Goal: Task Accomplishment & Management: Manage account settings

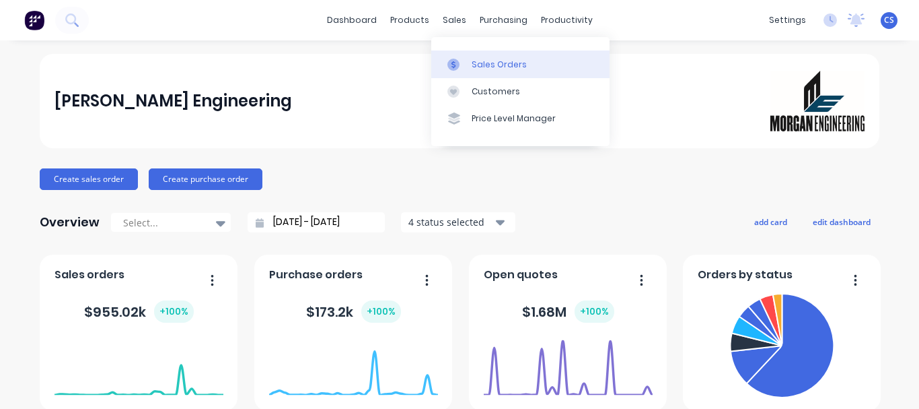
click at [472, 69] on div "Sales Orders" at bounding box center [499, 65] width 55 height 12
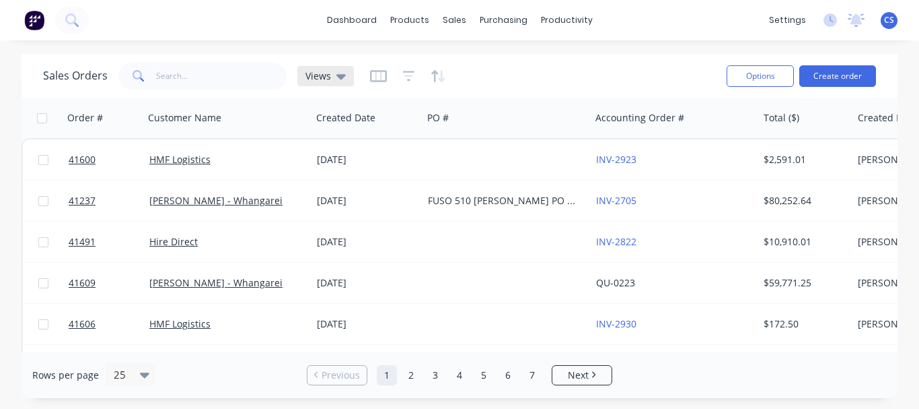
click at [343, 75] on icon at bounding box center [341, 76] width 9 height 5
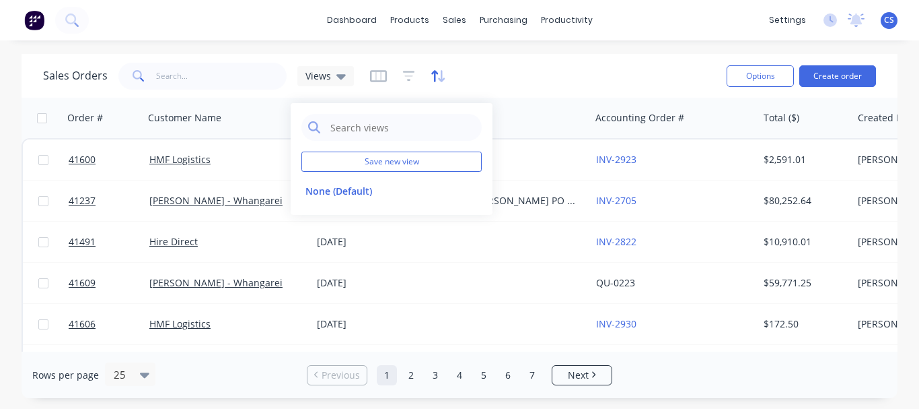
click at [437, 81] on icon "button" at bounding box center [438, 75] width 15 height 13
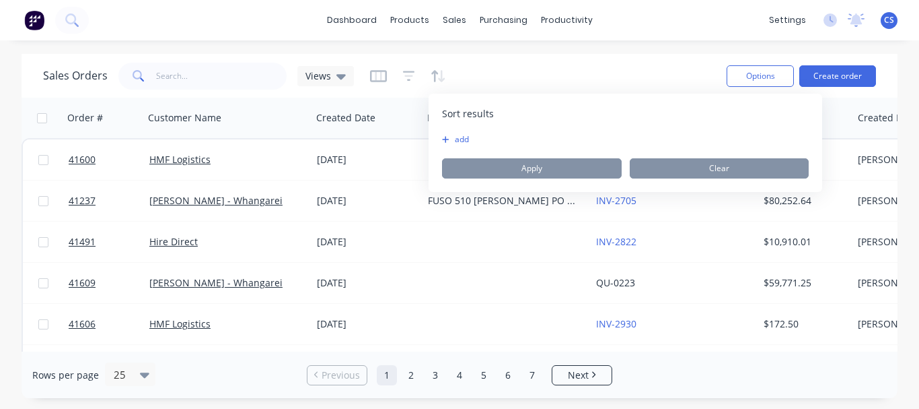
click at [598, 81] on div "Sales Orders Views" at bounding box center [379, 75] width 673 height 33
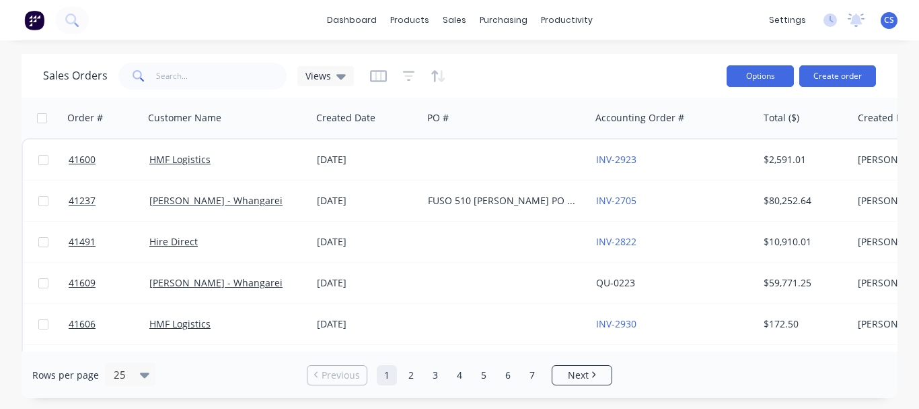
click at [777, 78] on button "Options" at bounding box center [760, 76] width 67 height 22
click at [512, 77] on div "Sales Orders Views" at bounding box center [379, 75] width 673 height 33
click at [192, 83] on input "text" at bounding box center [221, 76] width 131 height 27
type input "test"
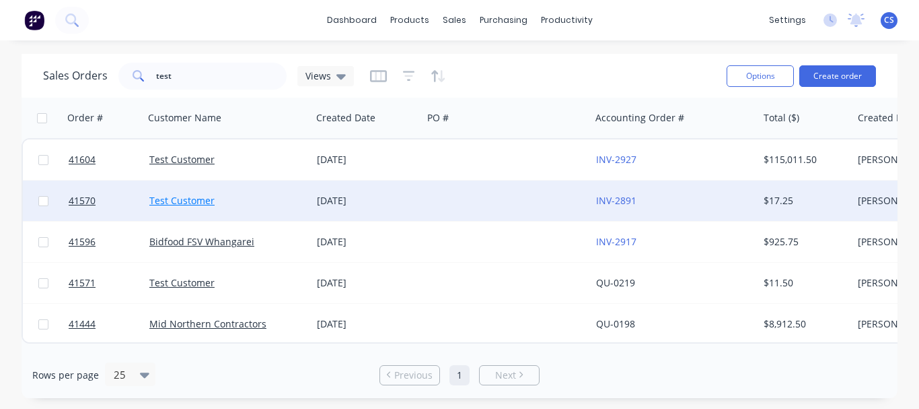
click at [187, 197] on link "Test Customer" at bounding box center [181, 200] width 65 height 13
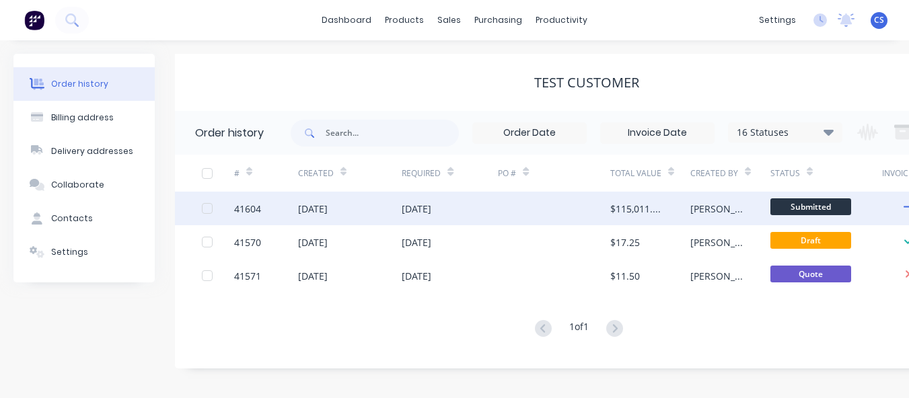
click at [328, 211] on div "[DATE]" at bounding box center [313, 209] width 30 height 14
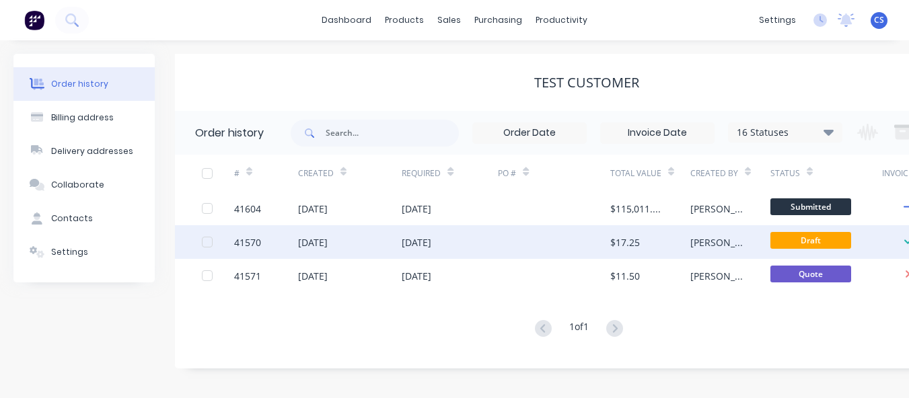
click at [316, 244] on div "[DATE]" at bounding box center [313, 243] width 30 height 14
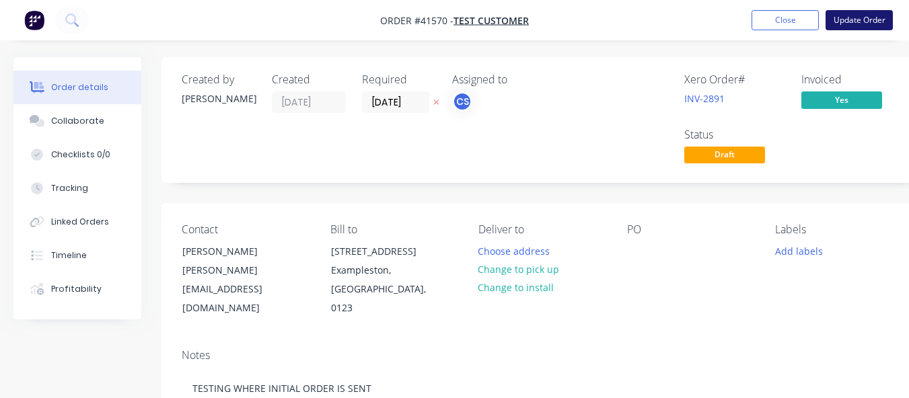
click at [880, 19] on button "Update Order" at bounding box center [859, 20] width 67 height 20
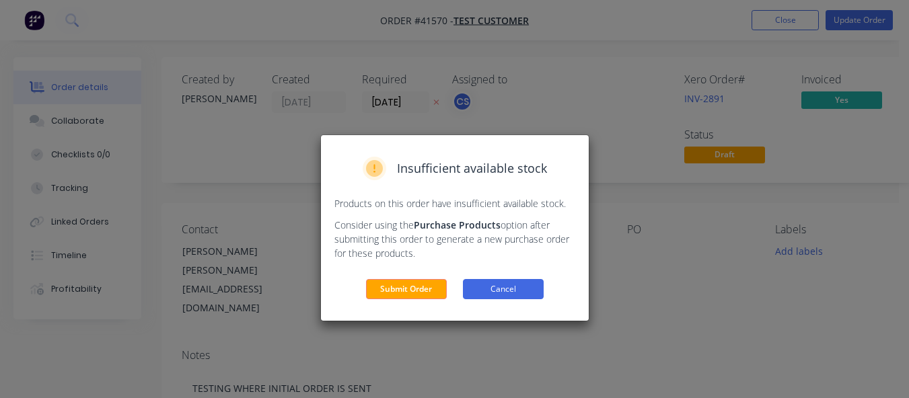
click at [518, 291] on button "Cancel" at bounding box center [503, 289] width 81 height 20
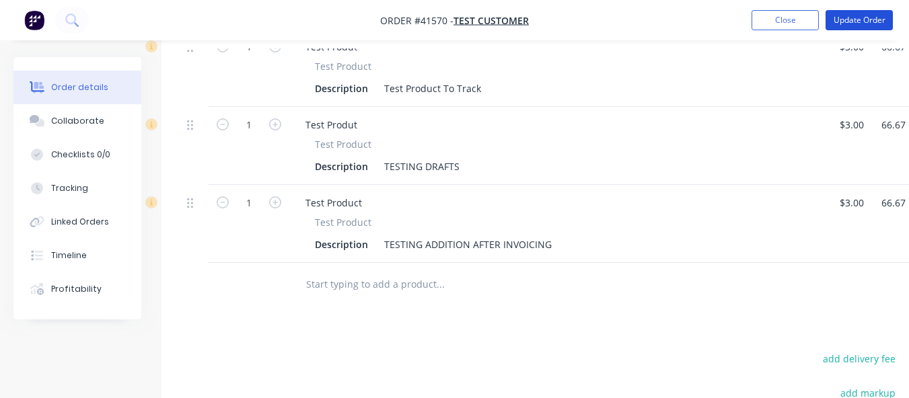
scroll to position [697, 0]
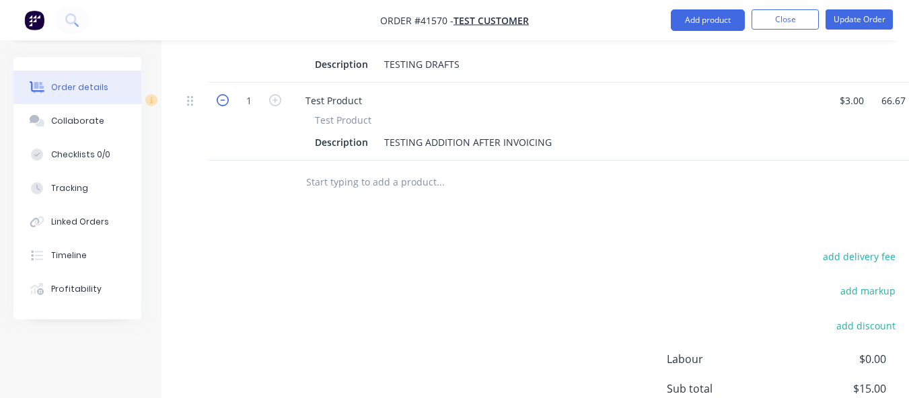
click at [219, 103] on icon "button" at bounding box center [223, 100] width 12 height 12
type input "0"
type input "$0.00"
click at [187, 106] on icon at bounding box center [190, 101] width 6 height 12
click at [191, 106] on icon at bounding box center [190, 101] width 6 height 12
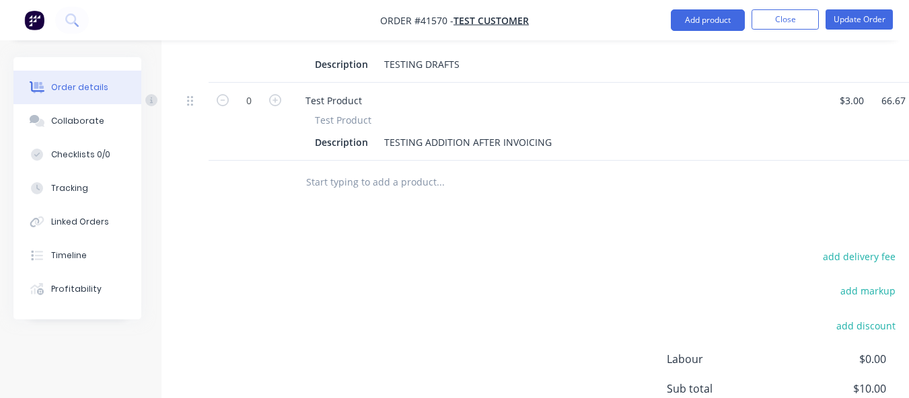
click at [390, 283] on div "add delivery fee add markup add discount Labour $0.00 Sub total $10.00 Margin $…" at bounding box center [542, 378] width 721 height 260
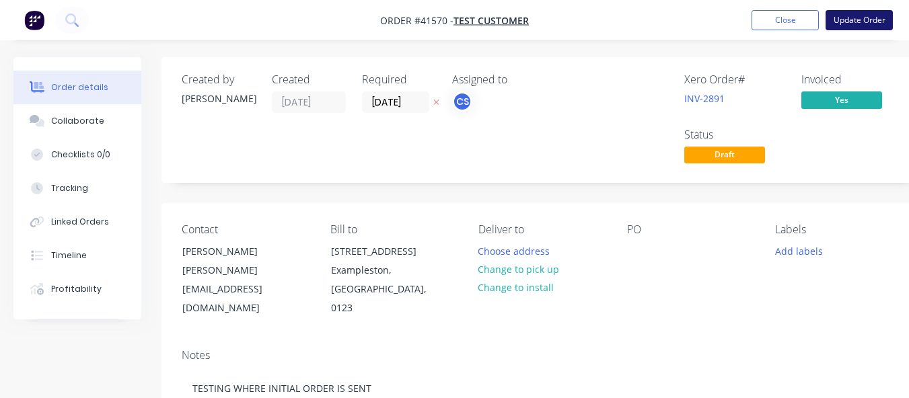
click at [878, 18] on button "Update Order" at bounding box center [859, 20] width 67 height 20
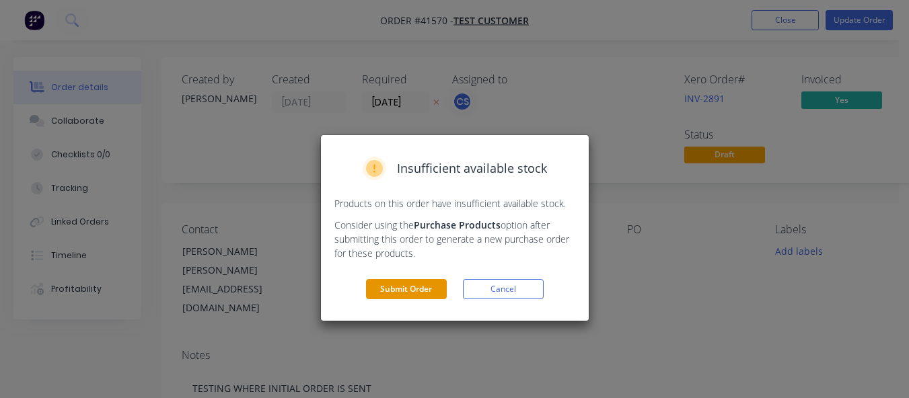
click at [387, 289] on button "Submit Order" at bounding box center [406, 289] width 81 height 20
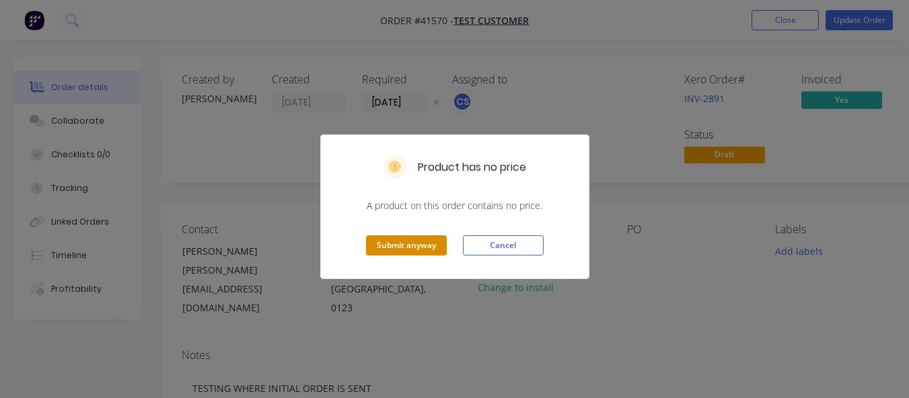
click at [402, 248] on button "Submit anyway" at bounding box center [406, 246] width 81 height 20
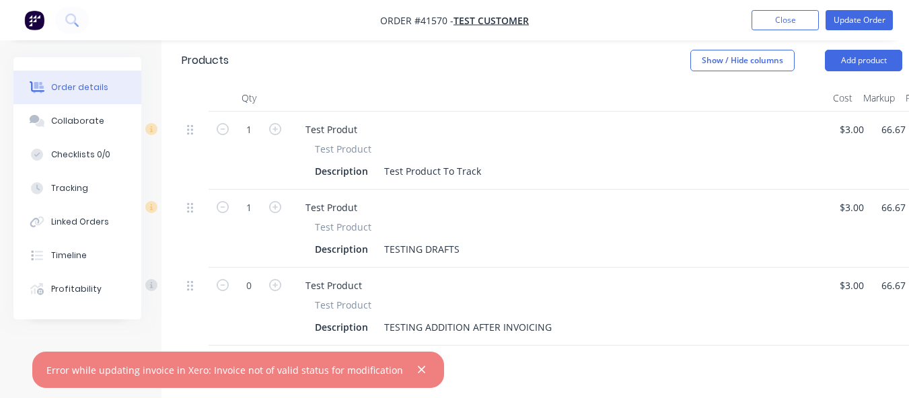
scroll to position [512, 138]
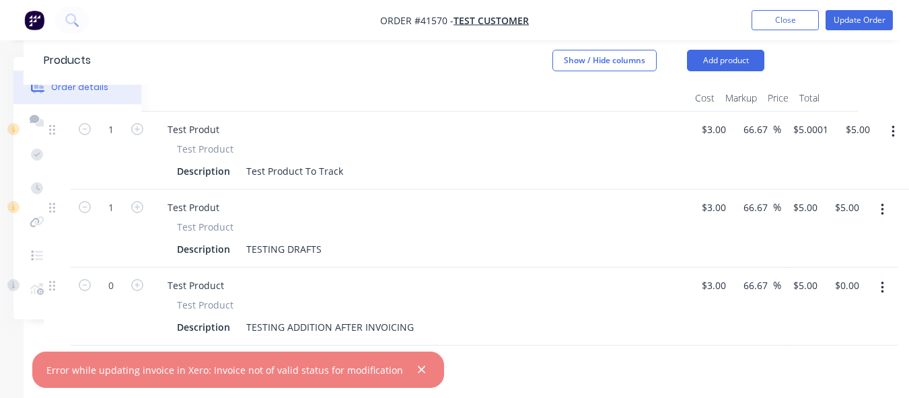
click at [883, 286] on icon "button" at bounding box center [882, 288] width 3 height 15
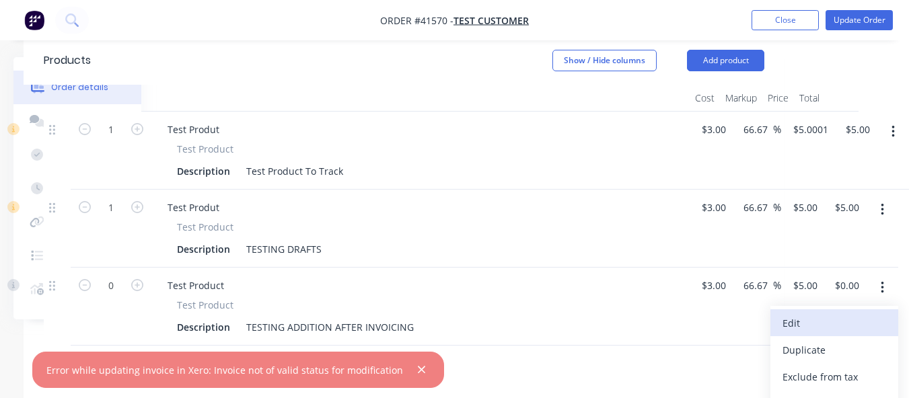
click at [827, 320] on div "Edit" at bounding box center [835, 324] width 104 height 20
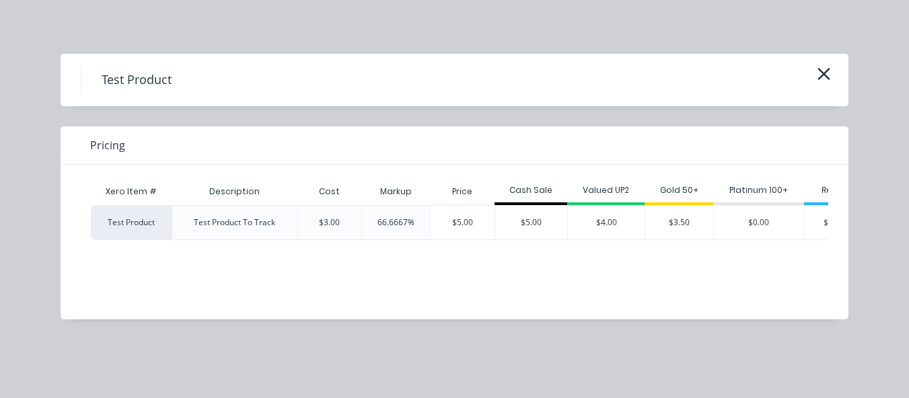
scroll to position [0, 36]
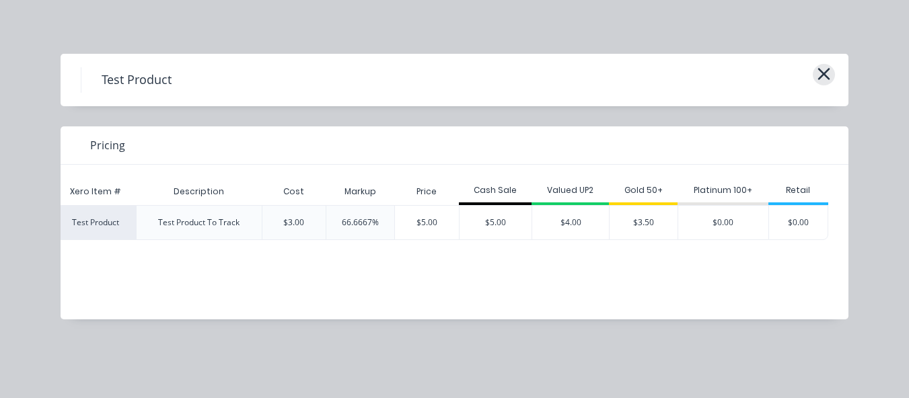
click at [827, 73] on icon "button" at bounding box center [824, 74] width 14 height 19
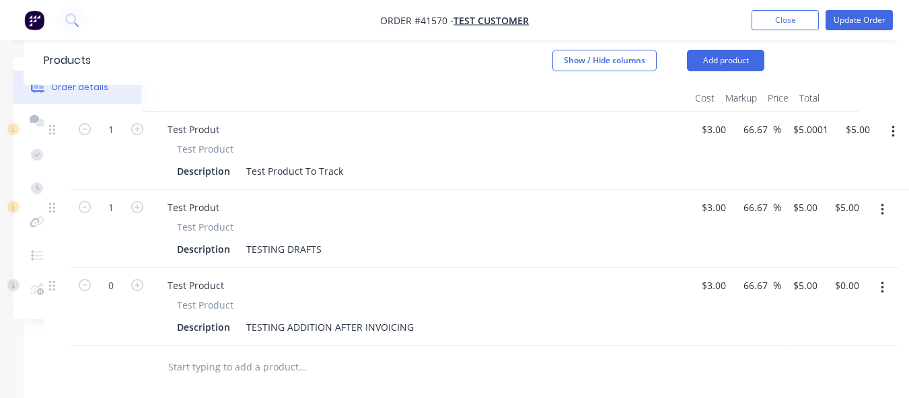
scroll to position [512, 0]
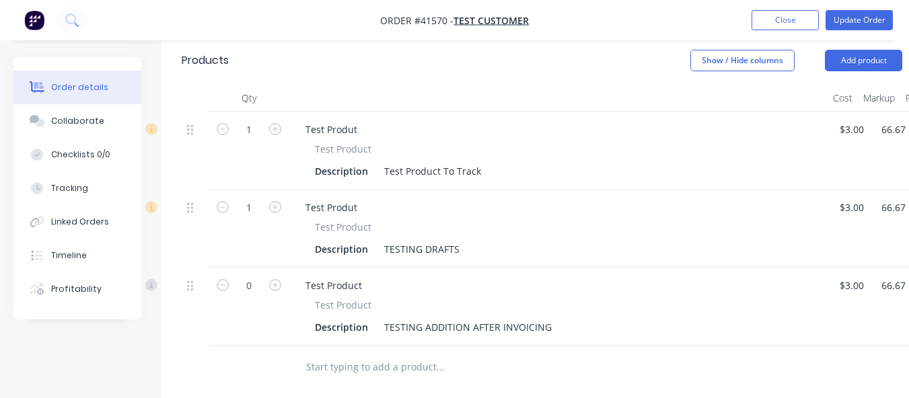
click at [191, 293] on div at bounding box center [195, 285] width 16 height 18
click at [188, 291] on icon at bounding box center [190, 286] width 6 height 10
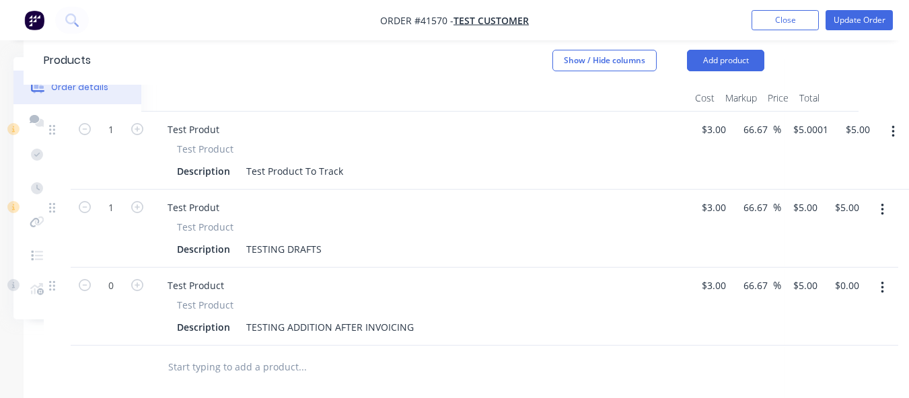
click at [888, 292] on button "button" at bounding box center [883, 288] width 32 height 24
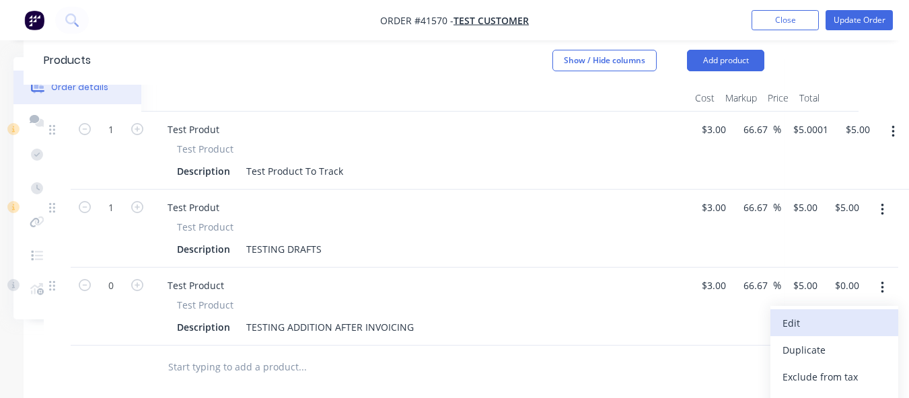
click at [845, 326] on div "Edit" at bounding box center [835, 324] width 104 height 20
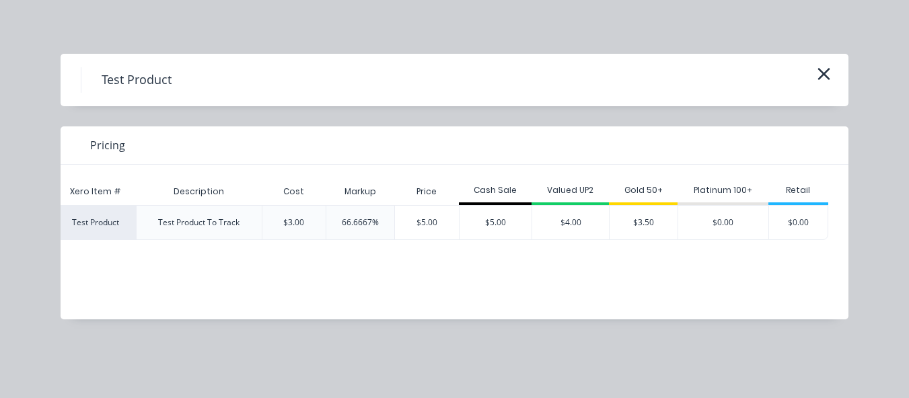
scroll to position [0, 0]
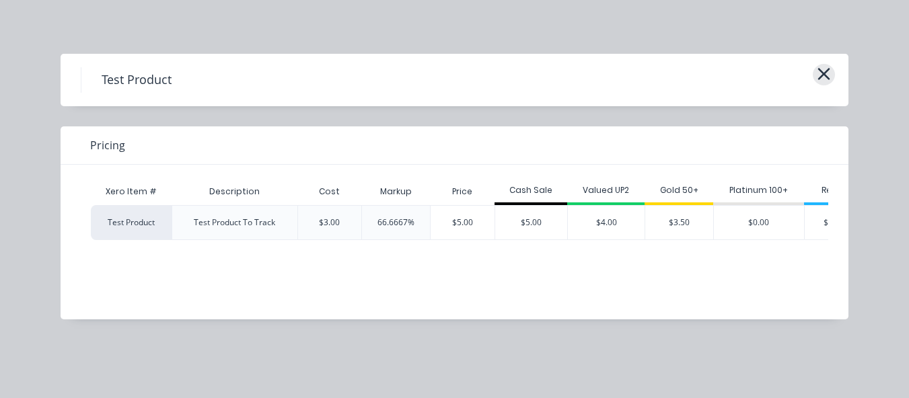
click at [821, 75] on icon "button" at bounding box center [824, 74] width 14 height 19
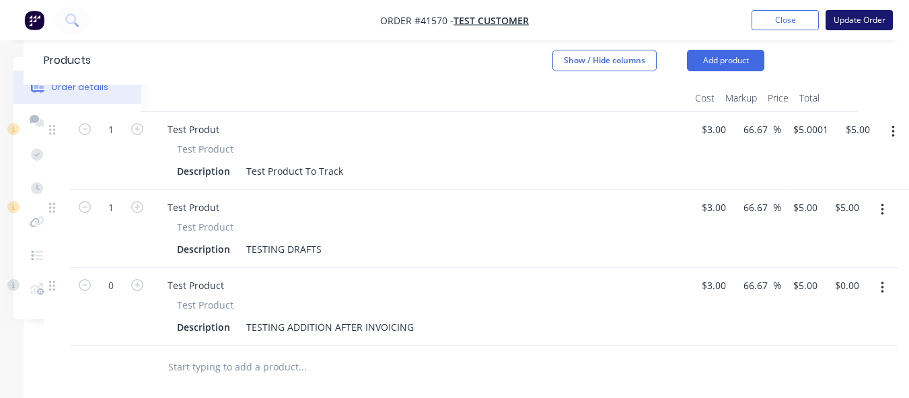
click at [854, 20] on button "Update Order" at bounding box center [859, 20] width 67 height 20
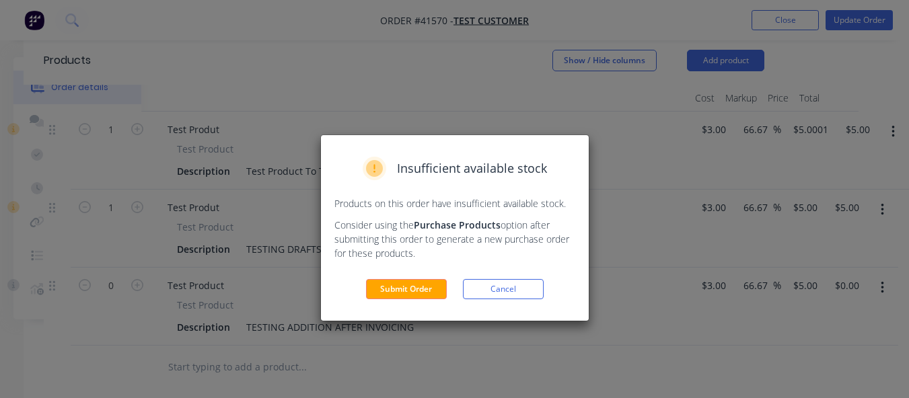
drag, startPoint x: 555, startPoint y: 287, endPoint x: 546, endPoint y: 287, distance: 8.7
click at [551, 287] on div "Submit Order Cancel" at bounding box center [454, 289] width 241 height 20
click at [539, 287] on button "Cancel" at bounding box center [503, 289] width 81 height 20
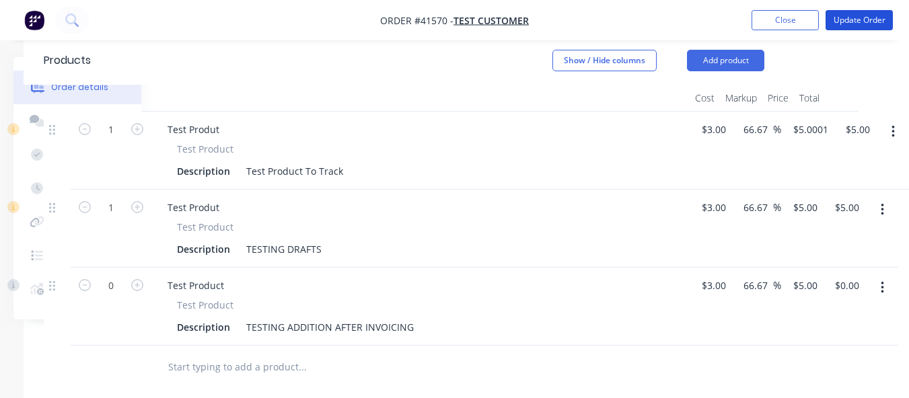
scroll to position [0, 138]
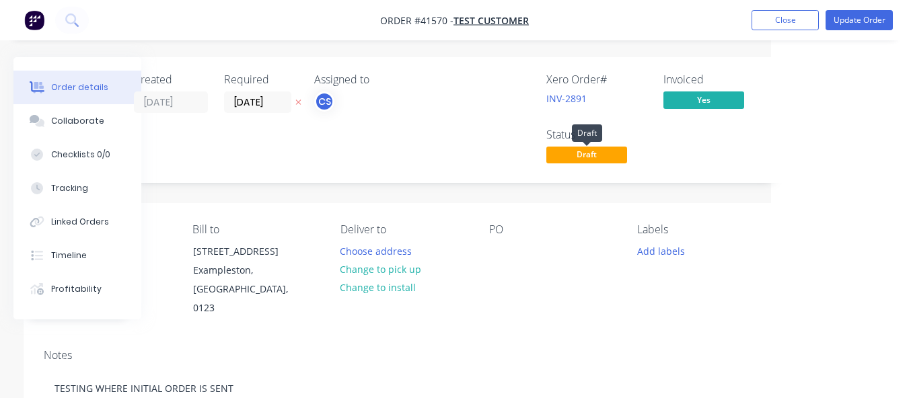
click at [584, 153] on span "Draft" at bounding box center [586, 155] width 81 height 17
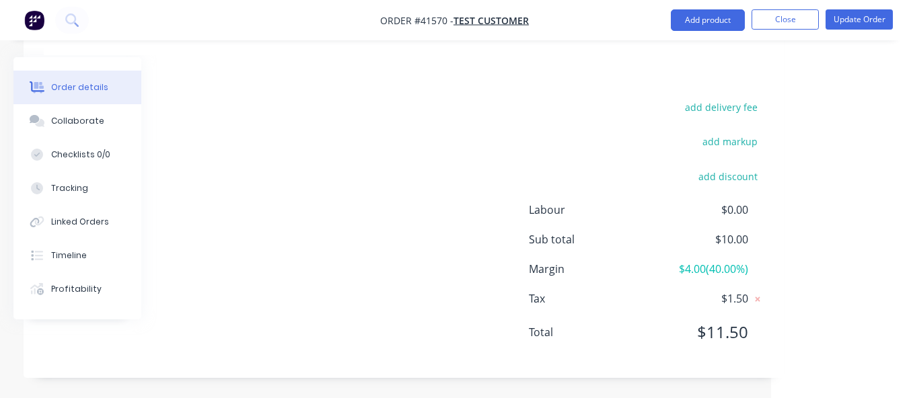
scroll to position [861, 0]
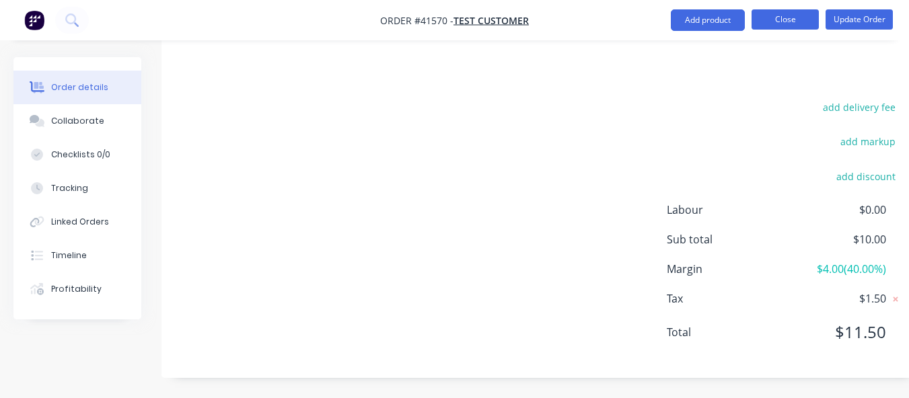
click at [795, 19] on button "Close" at bounding box center [785, 19] width 67 height 20
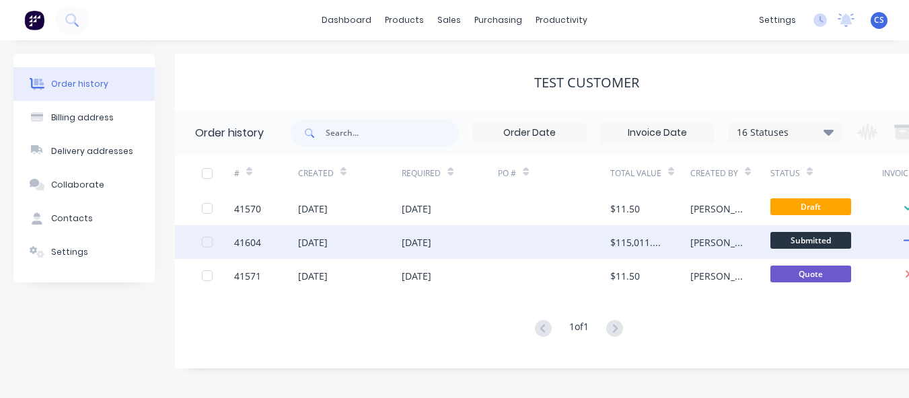
click at [209, 244] on div at bounding box center [207, 242] width 27 height 27
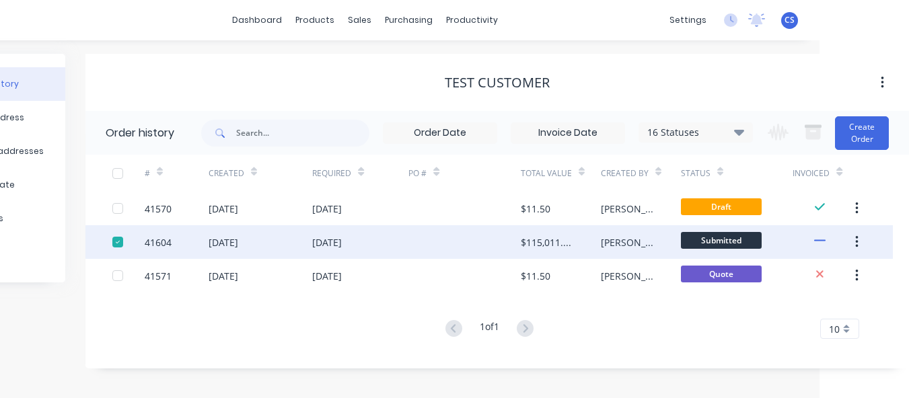
click at [855, 242] on icon "button" at bounding box center [856, 242] width 3 height 15
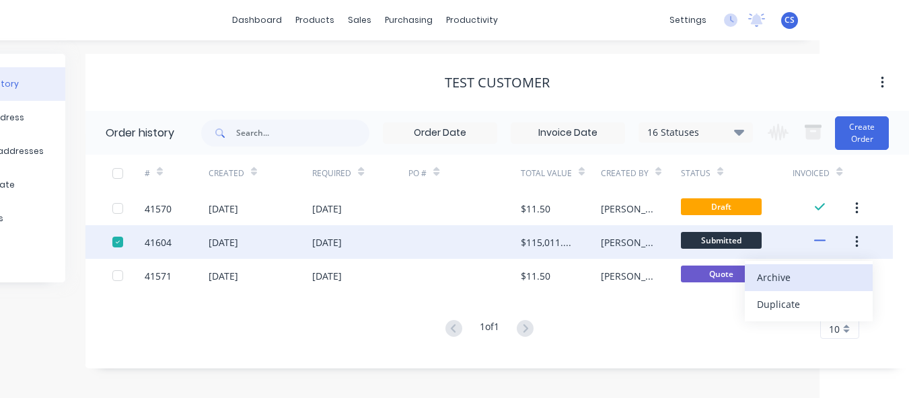
click at [773, 271] on div "Archive" at bounding box center [809, 278] width 104 height 20
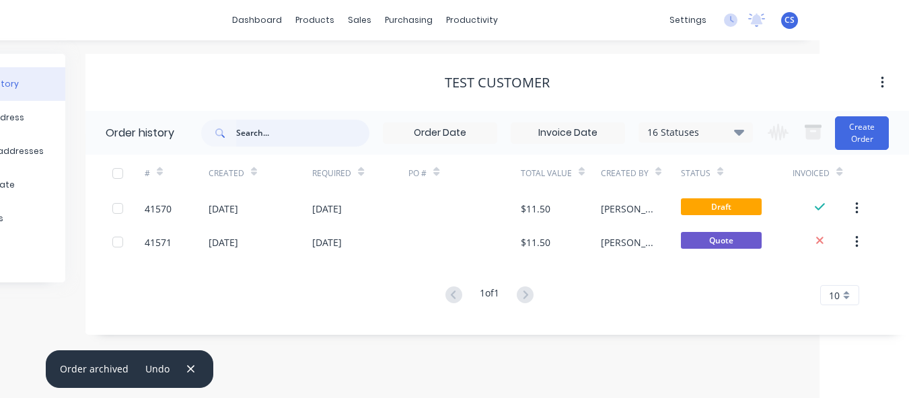
click at [279, 131] on input "text" at bounding box center [302, 133] width 133 height 27
type input "test"
click at [747, 133] on div "16 Statuses" at bounding box center [695, 132] width 113 height 15
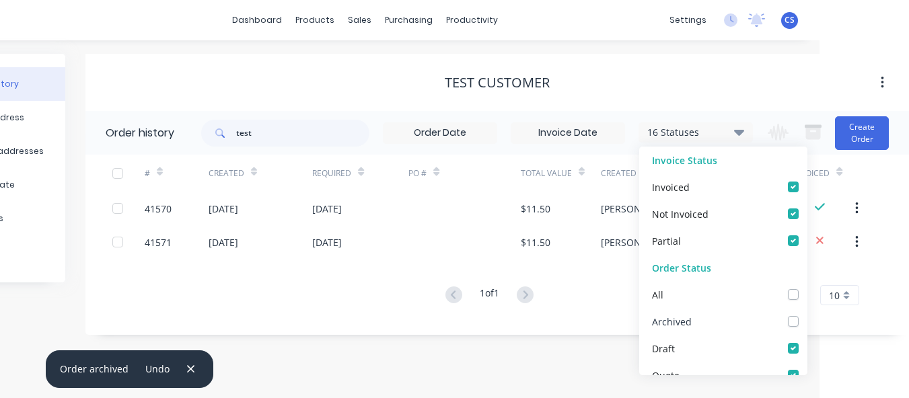
click at [807, 314] on label at bounding box center [807, 314] width 0 height 0
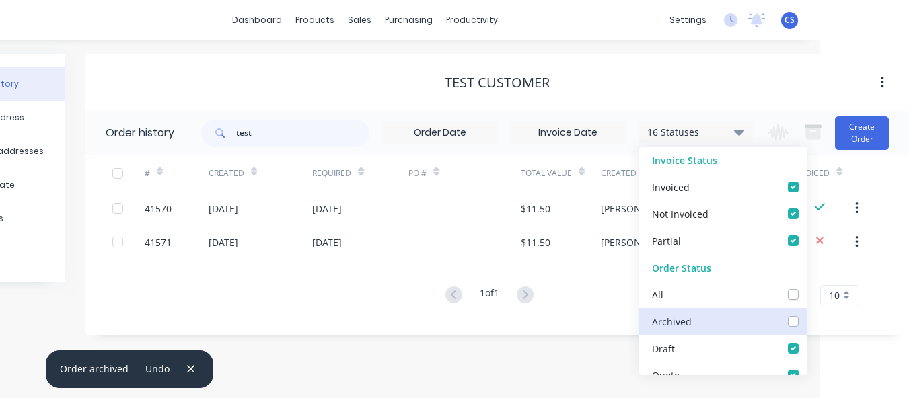
click at [807, 319] on input "checkbox" at bounding box center [812, 320] width 11 height 13
checkbox input "true"
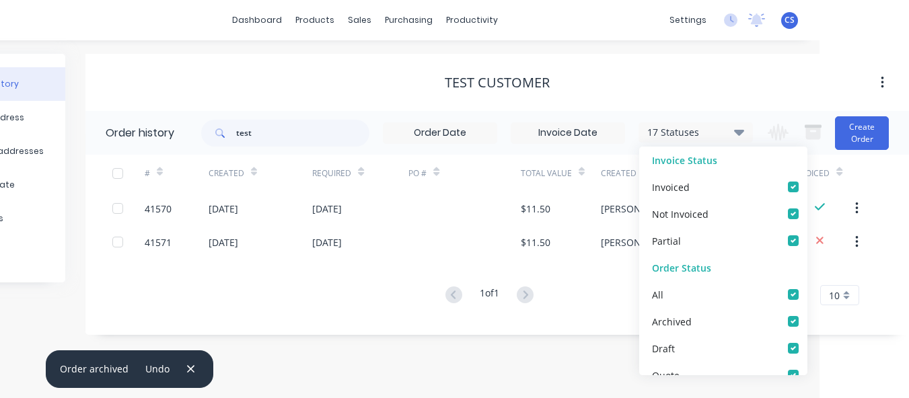
click at [716, 100] on div "Test Customer" at bounding box center [497, 82] width 824 height 57
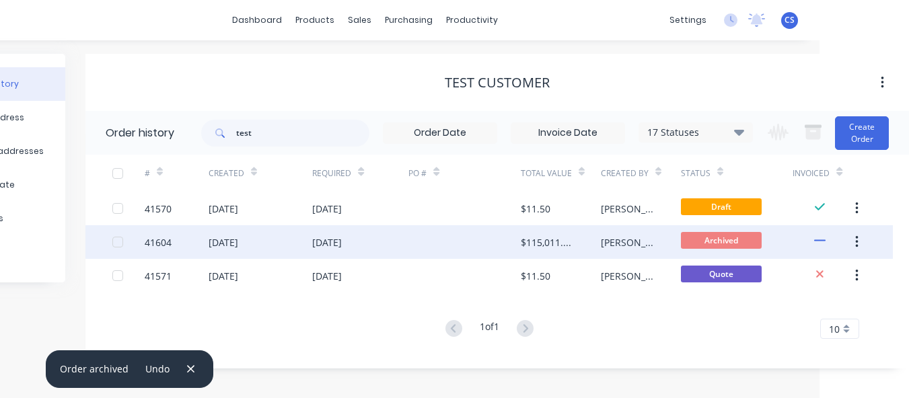
click at [238, 246] on div "[DATE]" at bounding box center [224, 243] width 30 height 14
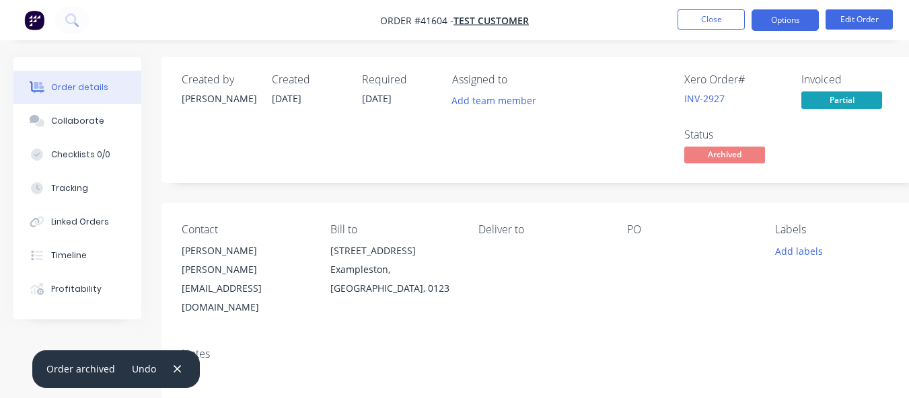
click at [781, 25] on button "Options" at bounding box center [785, 20] width 67 height 22
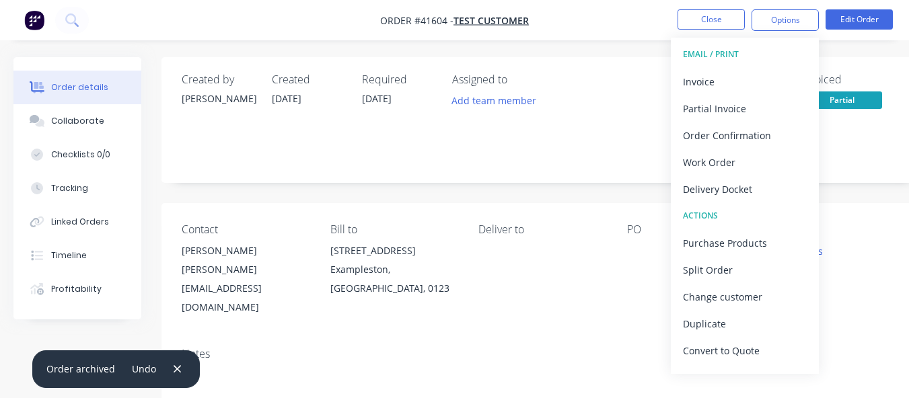
click at [426, 260] on div "[STREET_ADDRESS]" at bounding box center [393, 251] width 127 height 19
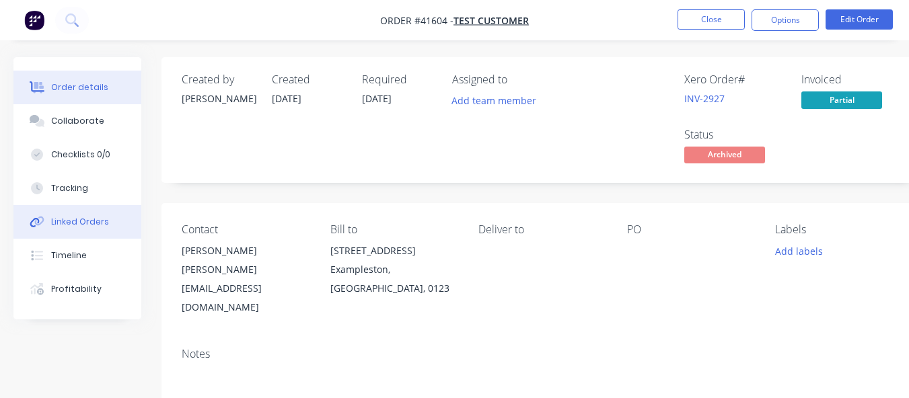
click at [67, 225] on div "Linked Orders" at bounding box center [80, 222] width 58 height 12
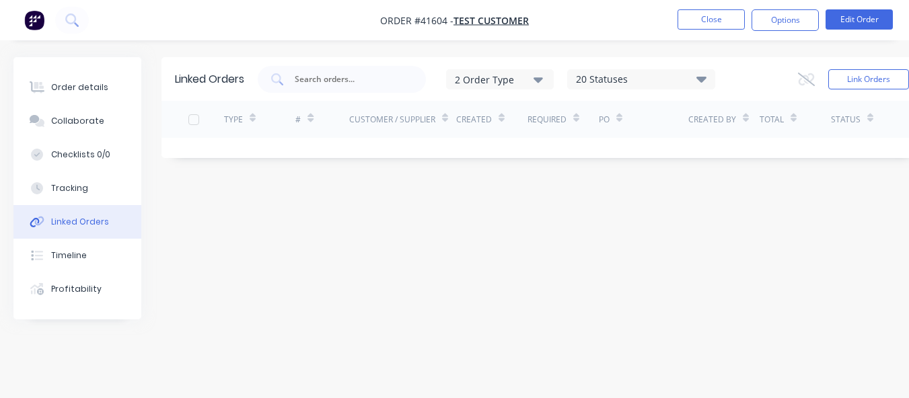
click at [532, 81] on div "2 Order Type" at bounding box center [500, 79] width 90 height 14
click at [532, 80] on div "2 Order Type" at bounding box center [500, 79] width 90 height 14
